Goal: Task Accomplishment & Management: Use online tool/utility

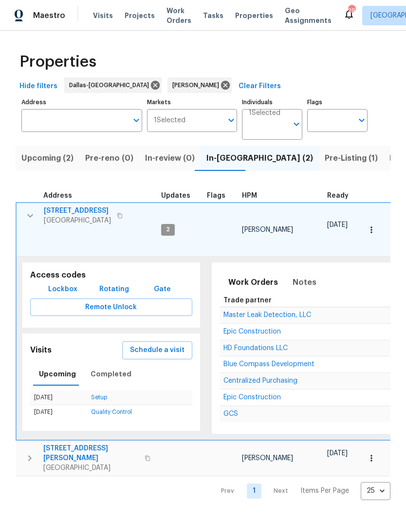
scroll to position [0, 16]
click at [30, 214] on icon "button" at bounding box center [30, 216] width 12 height 12
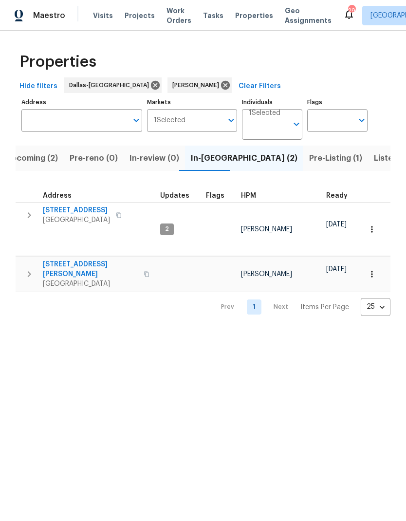
click at [27, 268] on icon "button" at bounding box center [29, 274] width 12 height 12
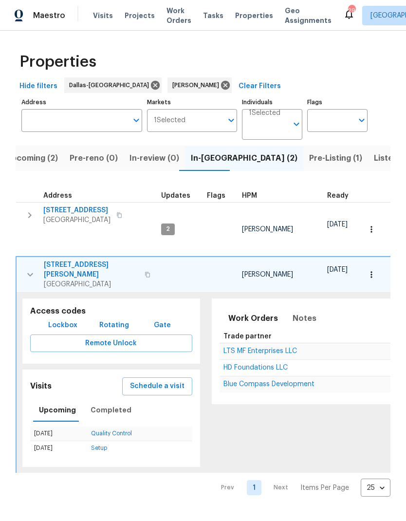
click at [167, 380] on span "Schedule a visit" at bounding box center [157, 386] width 55 height 12
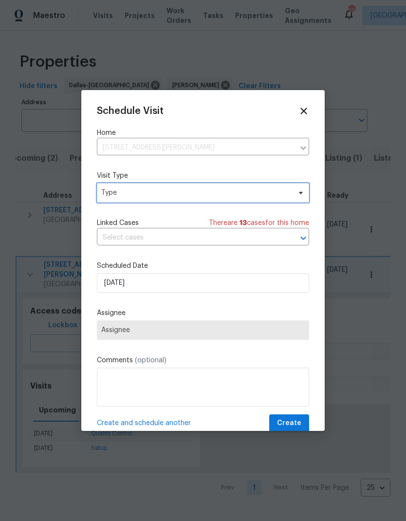
click at [124, 190] on span "Type" at bounding box center [195, 193] width 189 height 10
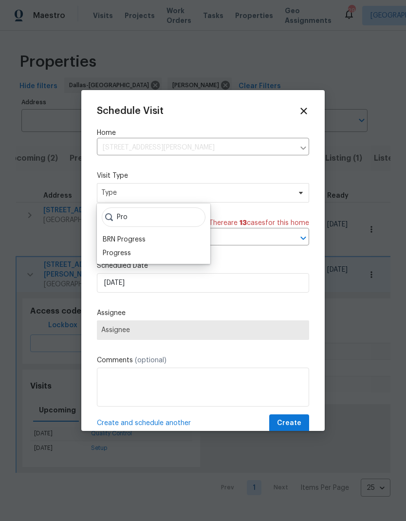
type input "Pro"
click at [113, 253] on div "Progress" at bounding box center [117, 253] width 28 height 10
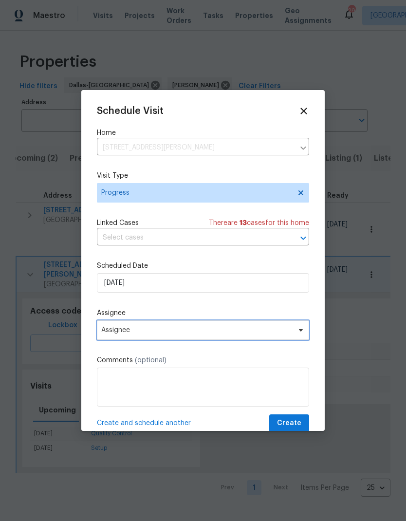
click at [114, 324] on span "Assignee" at bounding box center [203, 329] width 212 height 19
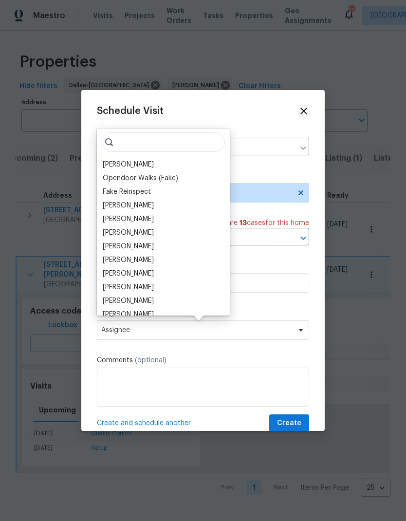
click at [124, 158] on div "[PERSON_NAME]" at bounding box center [163, 165] width 127 height 14
click at [121, 164] on div "[PERSON_NAME]" at bounding box center [128, 165] width 51 height 10
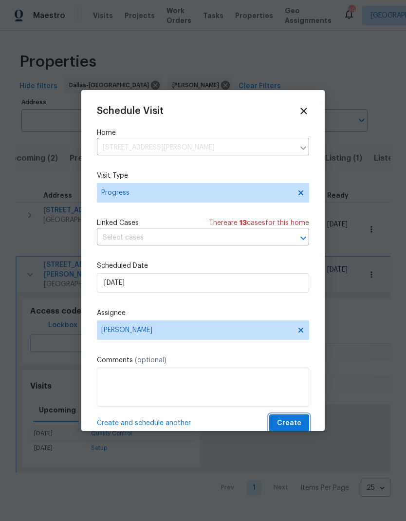
click at [293, 425] on span "Create" at bounding box center [289, 423] width 24 height 12
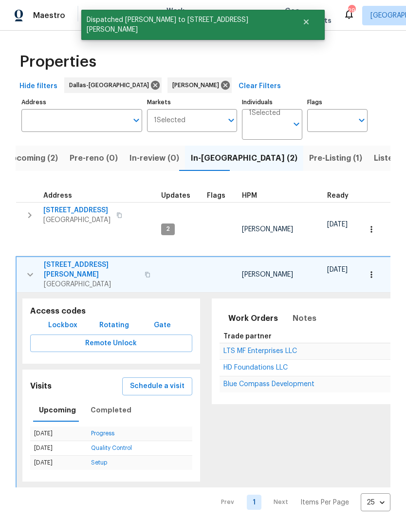
click at [28, 214] on icon "button" at bounding box center [30, 215] width 12 height 12
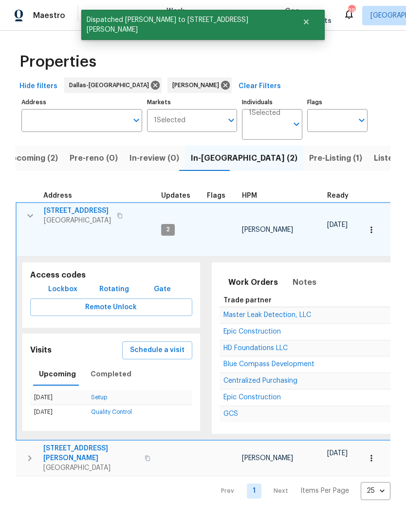
click at [157, 344] on span "Schedule a visit" at bounding box center [157, 350] width 55 height 12
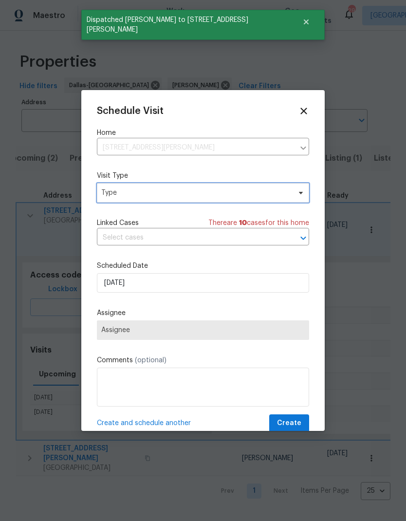
click at [116, 195] on span "Type" at bounding box center [195, 193] width 189 height 10
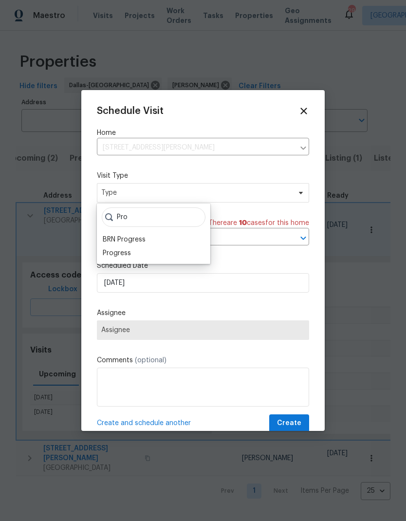
type input "Pro"
click at [121, 249] on div "Progress" at bounding box center [117, 253] width 28 height 10
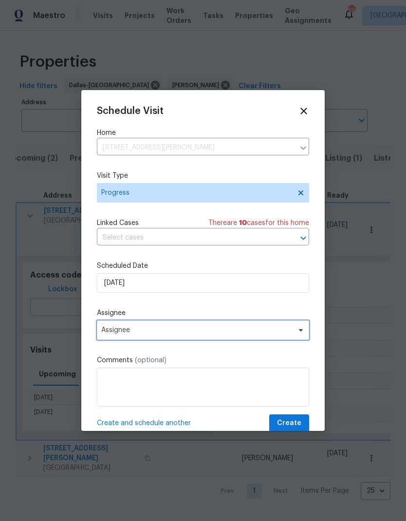
click at [117, 329] on span "Assignee" at bounding box center [196, 330] width 191 height 8
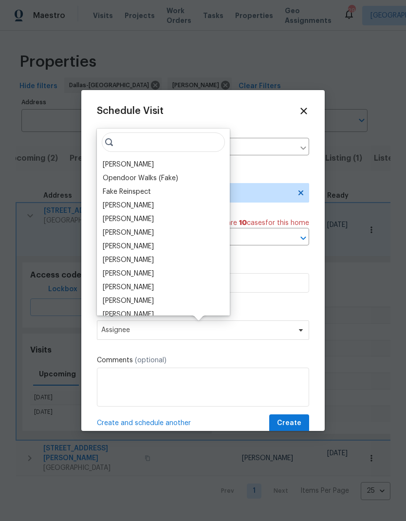
click at [120, 151] on input "search" at bounding box center [163, 141] width 123 height 19
click at [123, 165] on div "[PERSON_NAME]" at bounding box center [128, 165] width 51 height 10
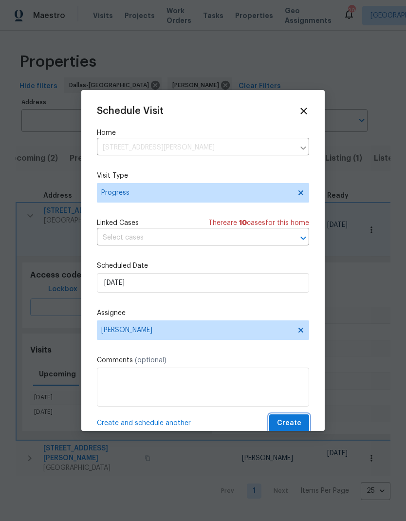
click at [299, 420] on span "Create" at bounding box center [289, 423] width 24 height 12
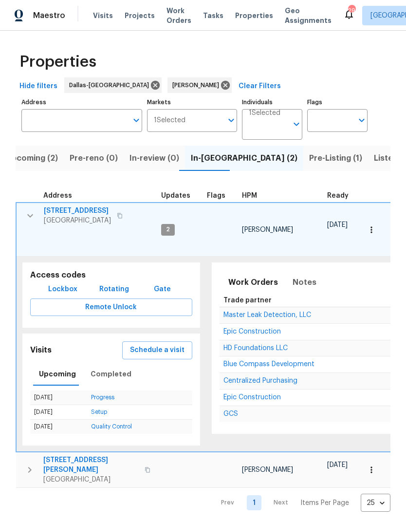
click at [309, 159] on span "Pre-Listing (1)" at bounding box center [335, 158] width 53 height 14
